Goal: Transaction & Acquisition: Purchase product/service

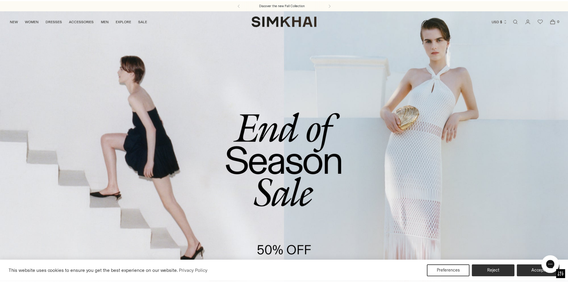
scroll to position [278, 0]
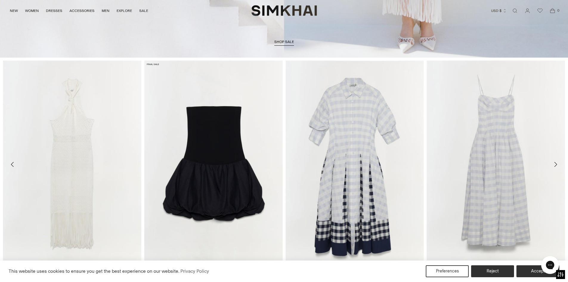
click at [0, 0] on img "Pollie Dress" at bounding box center [0, 0] width 0 height 0
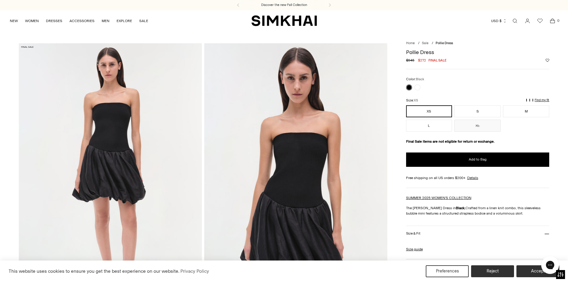
scroll to position [139, 0]
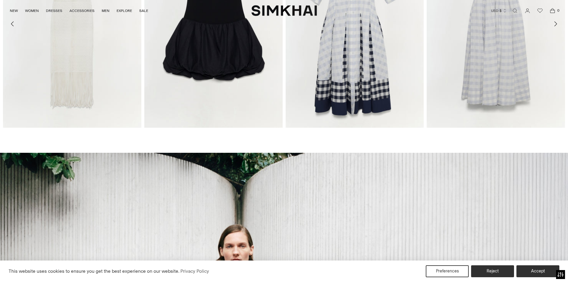
scroll to position [546, 0]
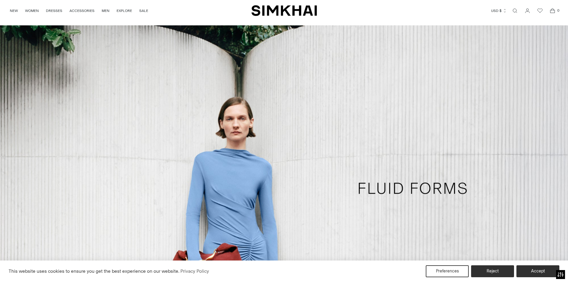
click at [13, 13] on nav "NEW WOMEN New Arrivals Shop All Fall 2025 Best Sellers Signature Exclusives Sal…" at bounding box center [79, 10] width 138 height 21
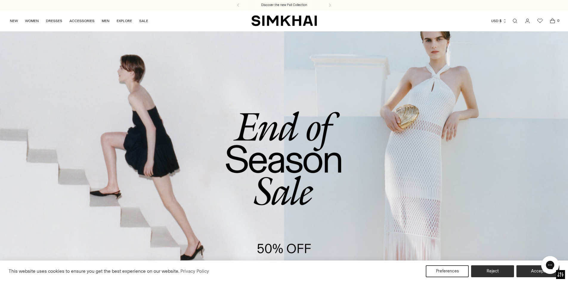
scroll to position [0, 0]
click at [16, 21] on link "NEW" at bounding box center [14, 20] width 8 height 13
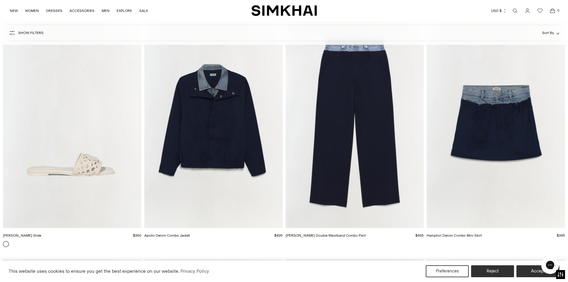
scroll to position [11549, 0]
